Goal: Navigation & Orientation: Go to known website

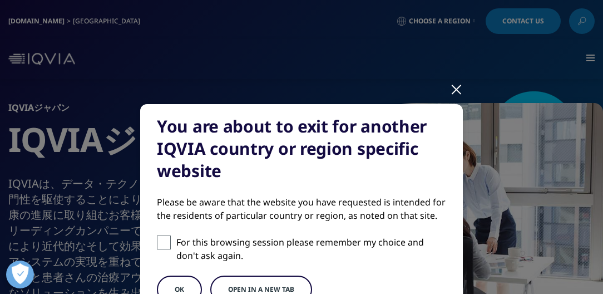
scroll to position [32, 0]
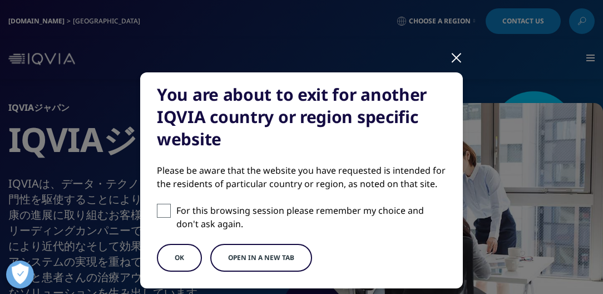
click at [236, 263] on button "Open in a new tab" at bounding box center [261, 258] width 102 height 28
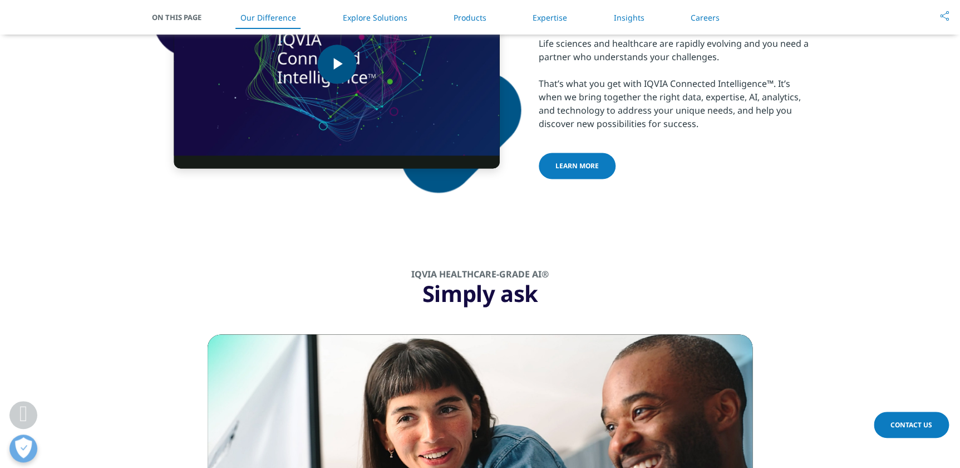
scroll to position [911, 0]
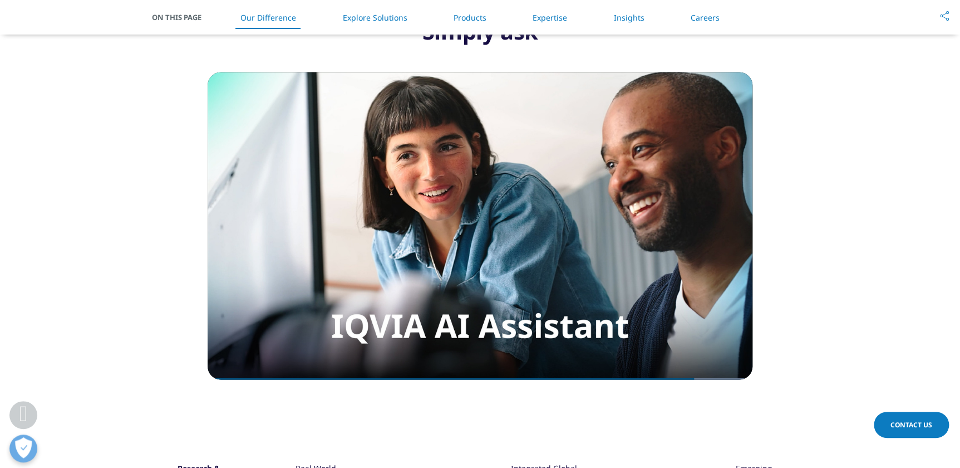
scroll to position [971, 0]
